Goal: Task Accomplishment & Management: Use online tool/utility

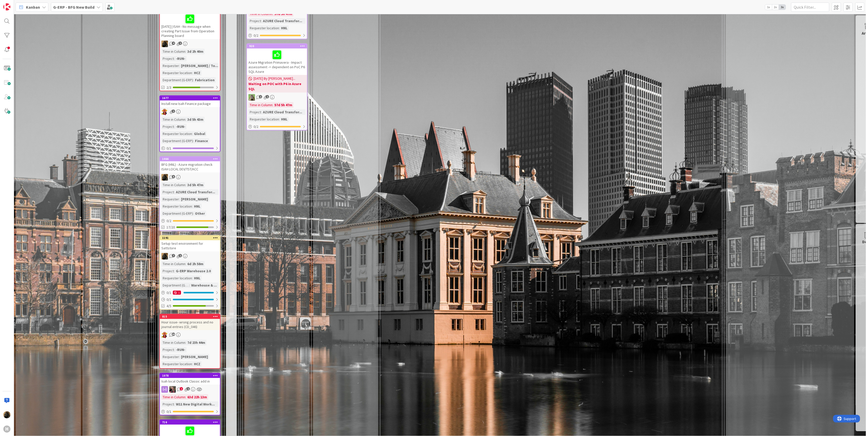
scroll to position [984, 0]
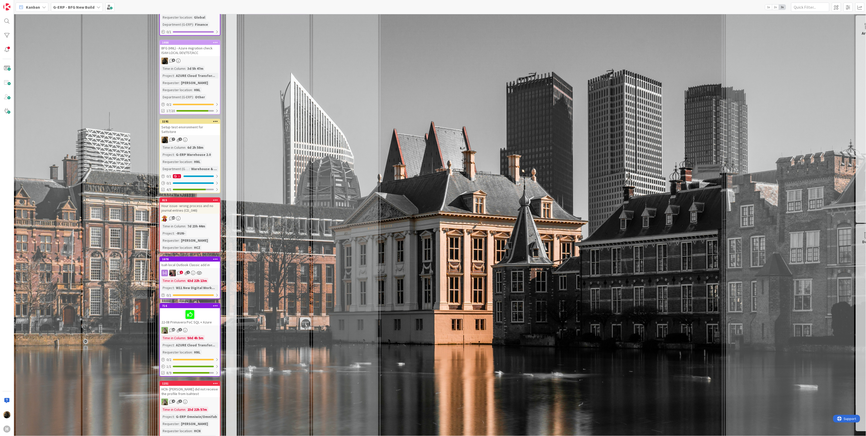
click at [183, 261] on div "Isah local Outlook Classic add in" at bounding box center [190, 264] width 60 height 7
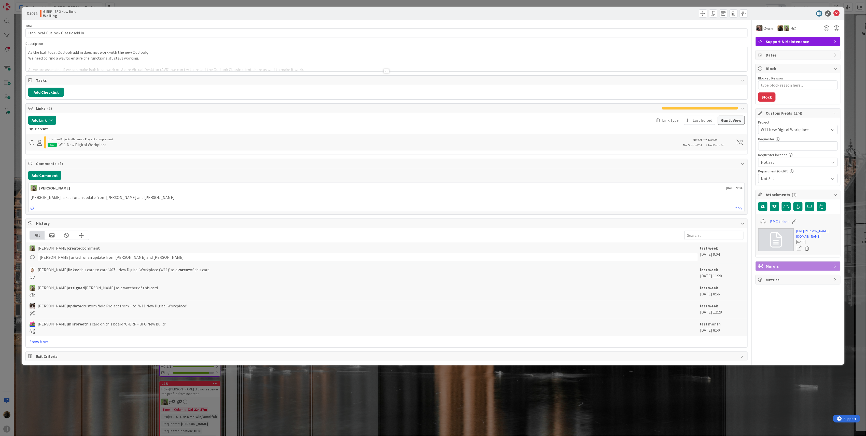
type textarea "x"
click at [720, 224] on link "BMC ticket" at bounding box center [779, 221] width 19 height 6
